Goal: Find specific page/section

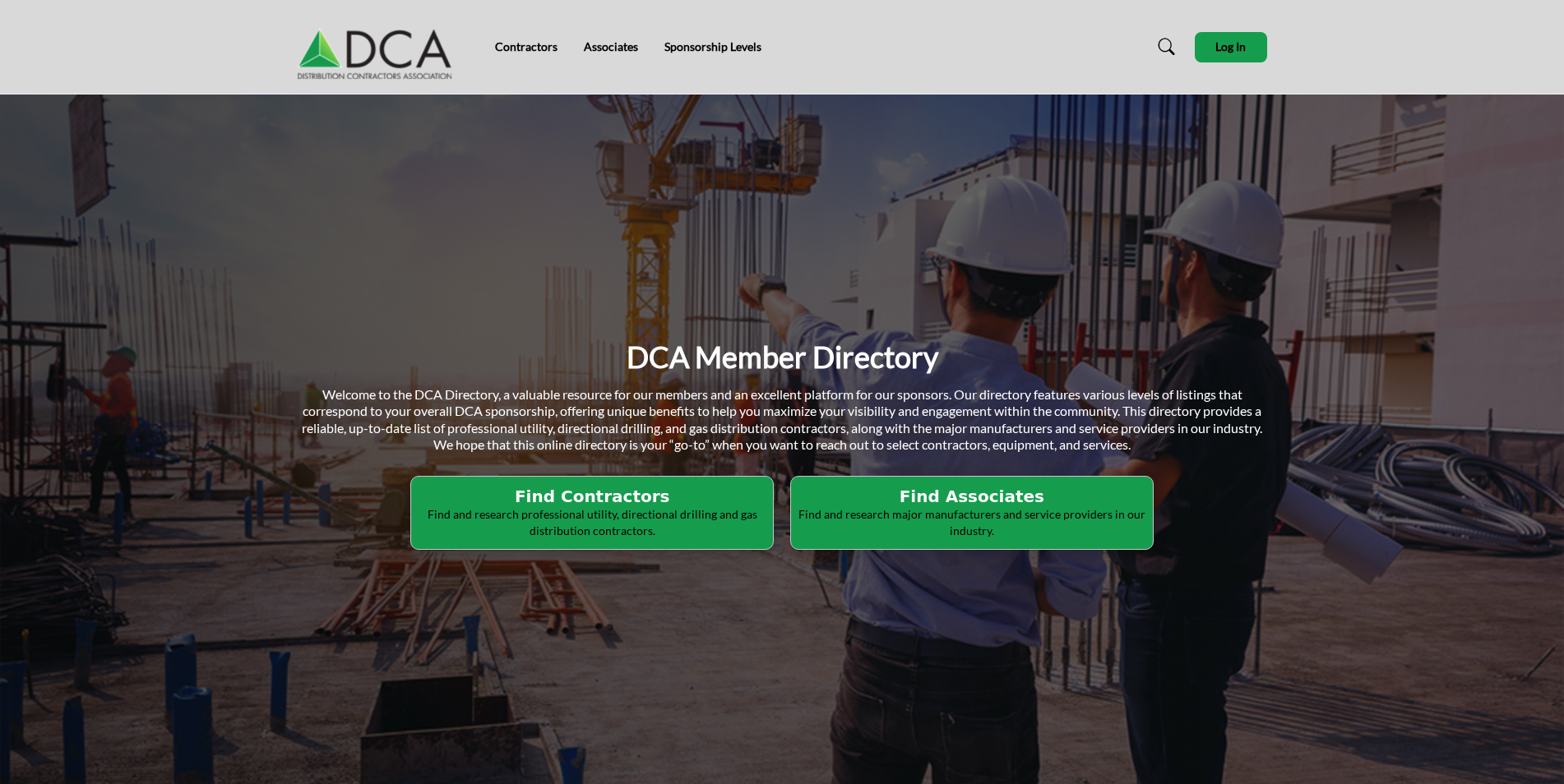
click at [669, 503] on h2 "Find Contractors" at bounding box center [592, 497] width 352 height 20
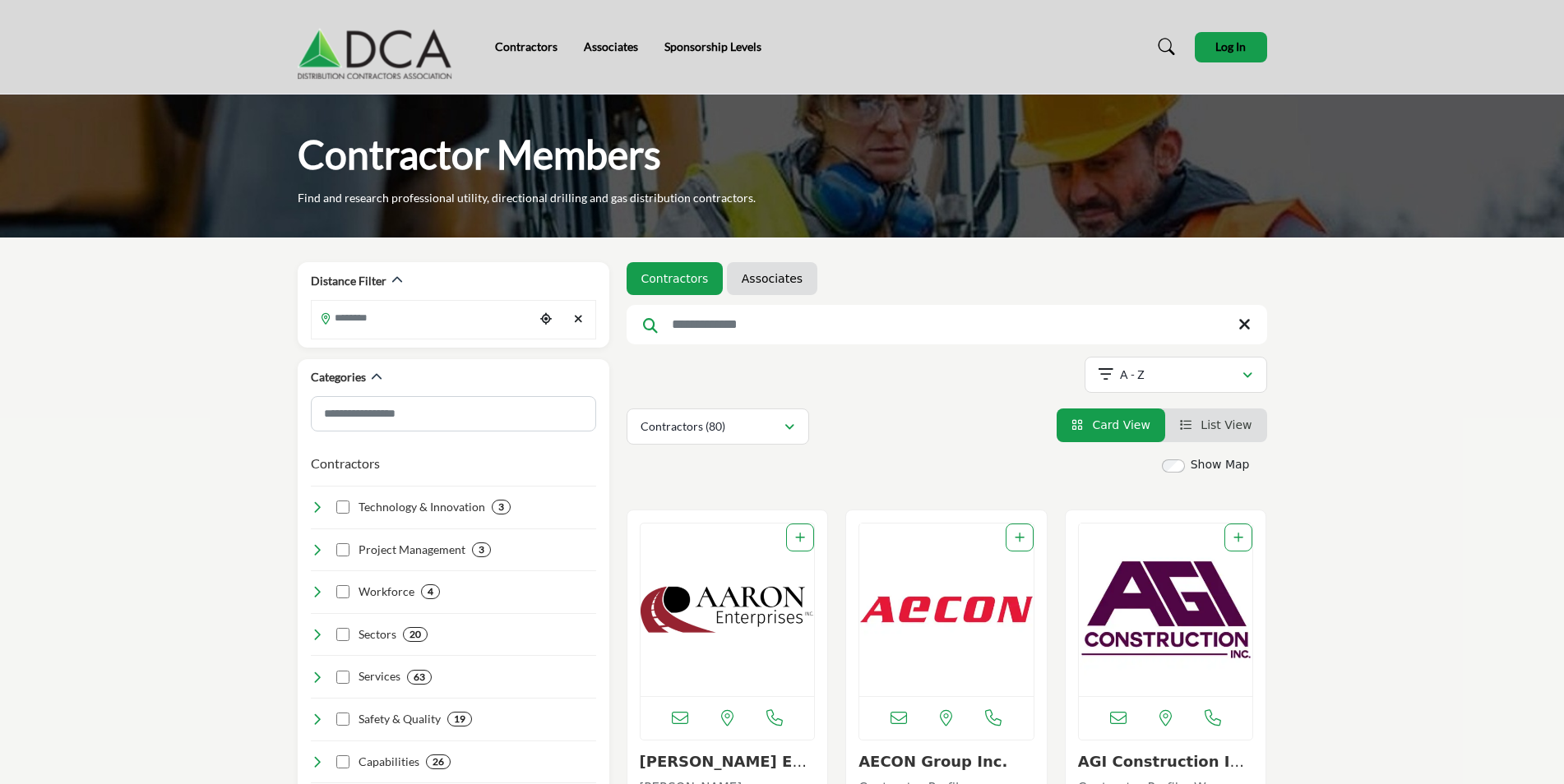
click at [764, 332] on input "Search Keyword" at bounding box center [947, 324] width 641 height 39
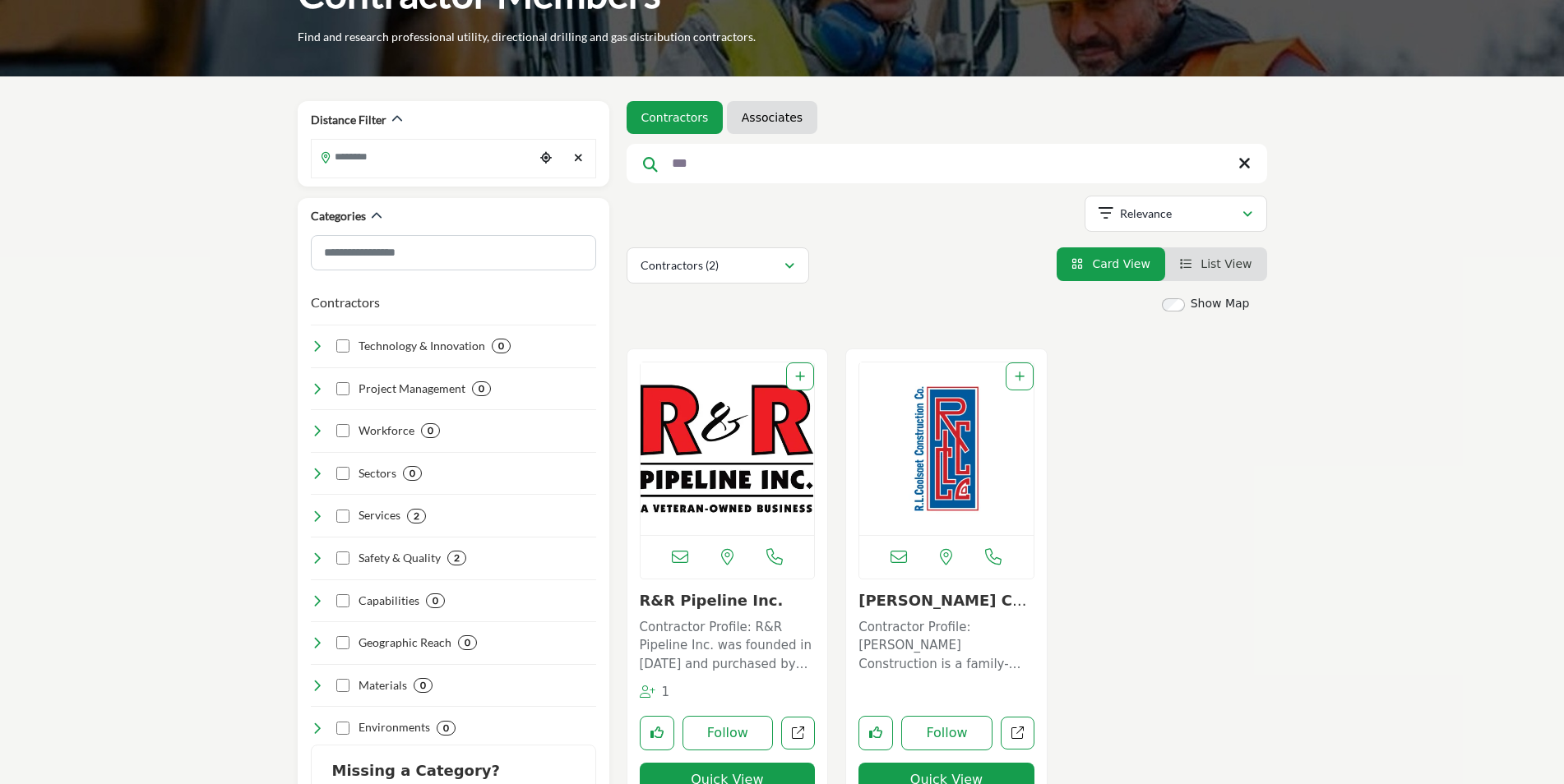
scroll to position [164, 0]
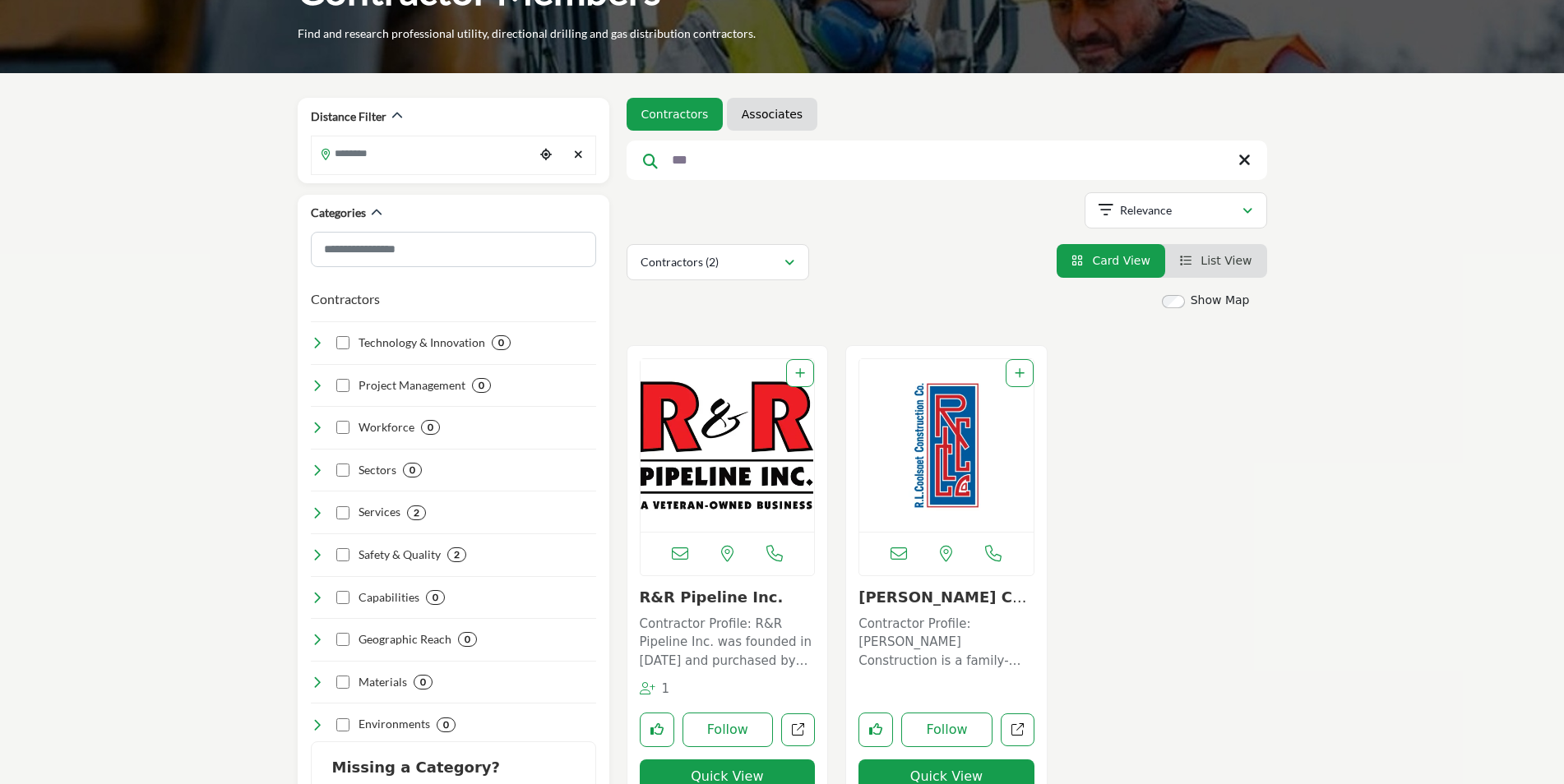
type input "***"
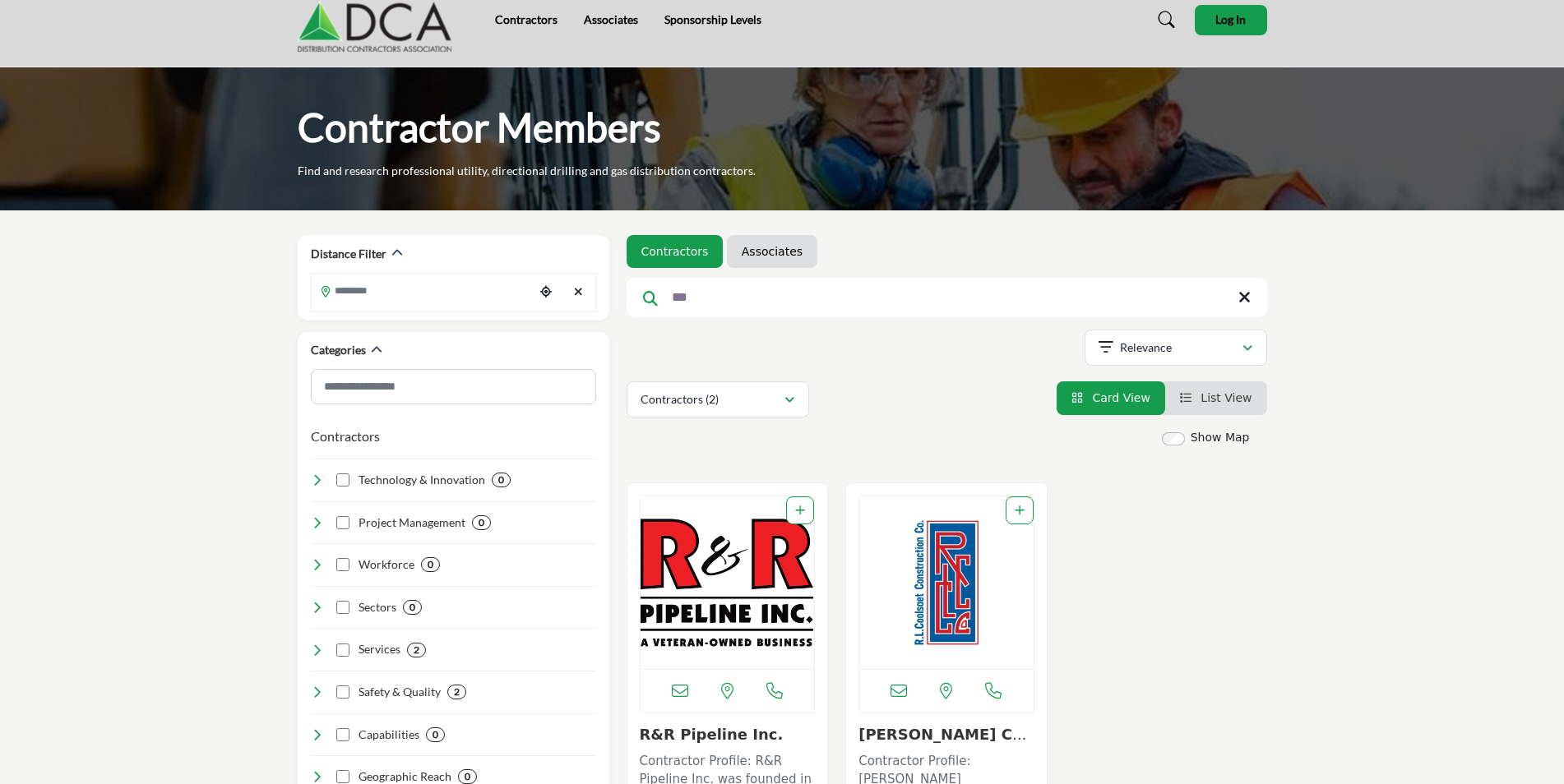
scroll to position [0, 0]
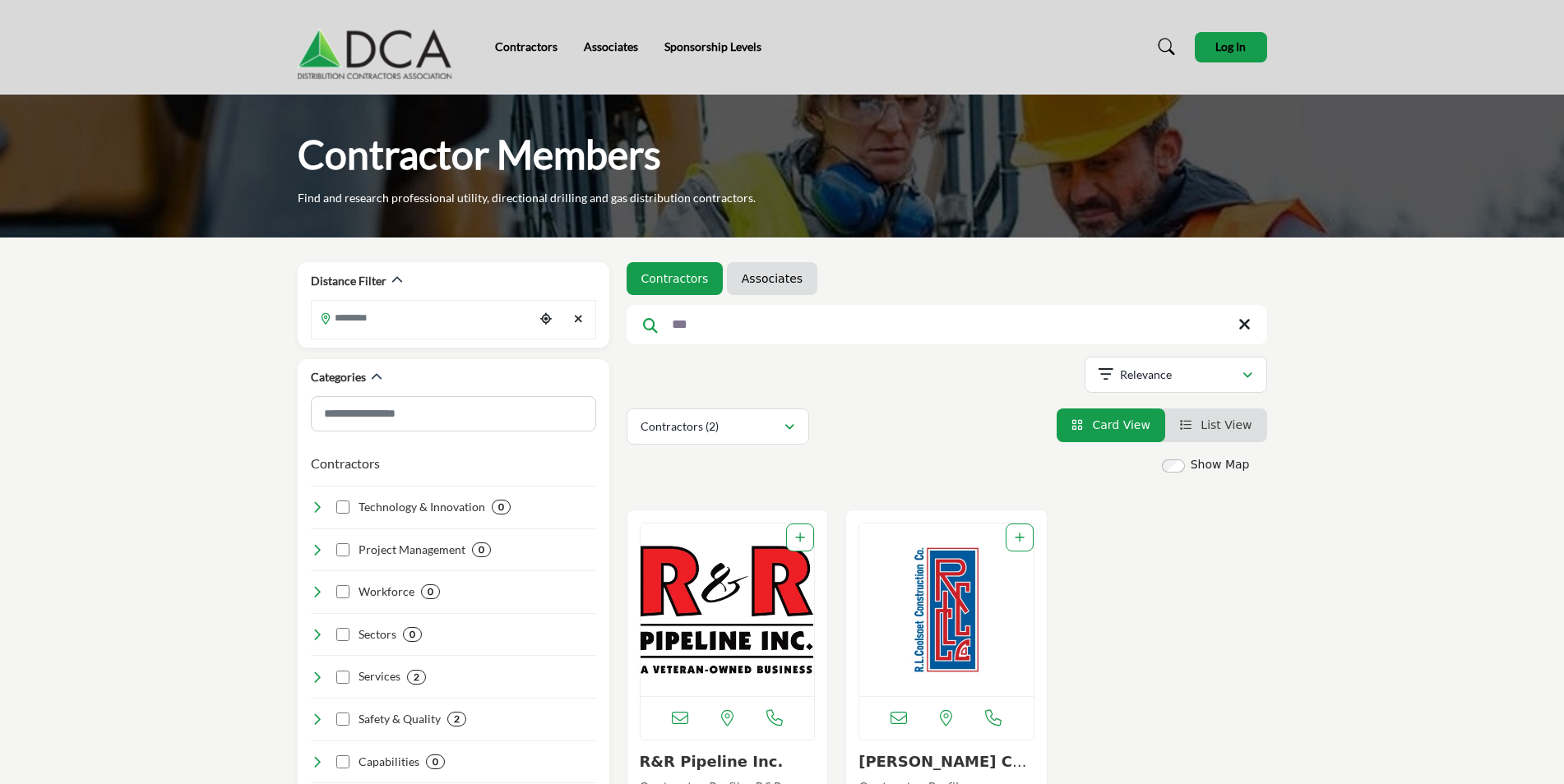
click at [435, 68] on img at bounding box center [379, 47] width 163 height 66
